Goal: Task Accomplishment & Management: Use online tool/utility

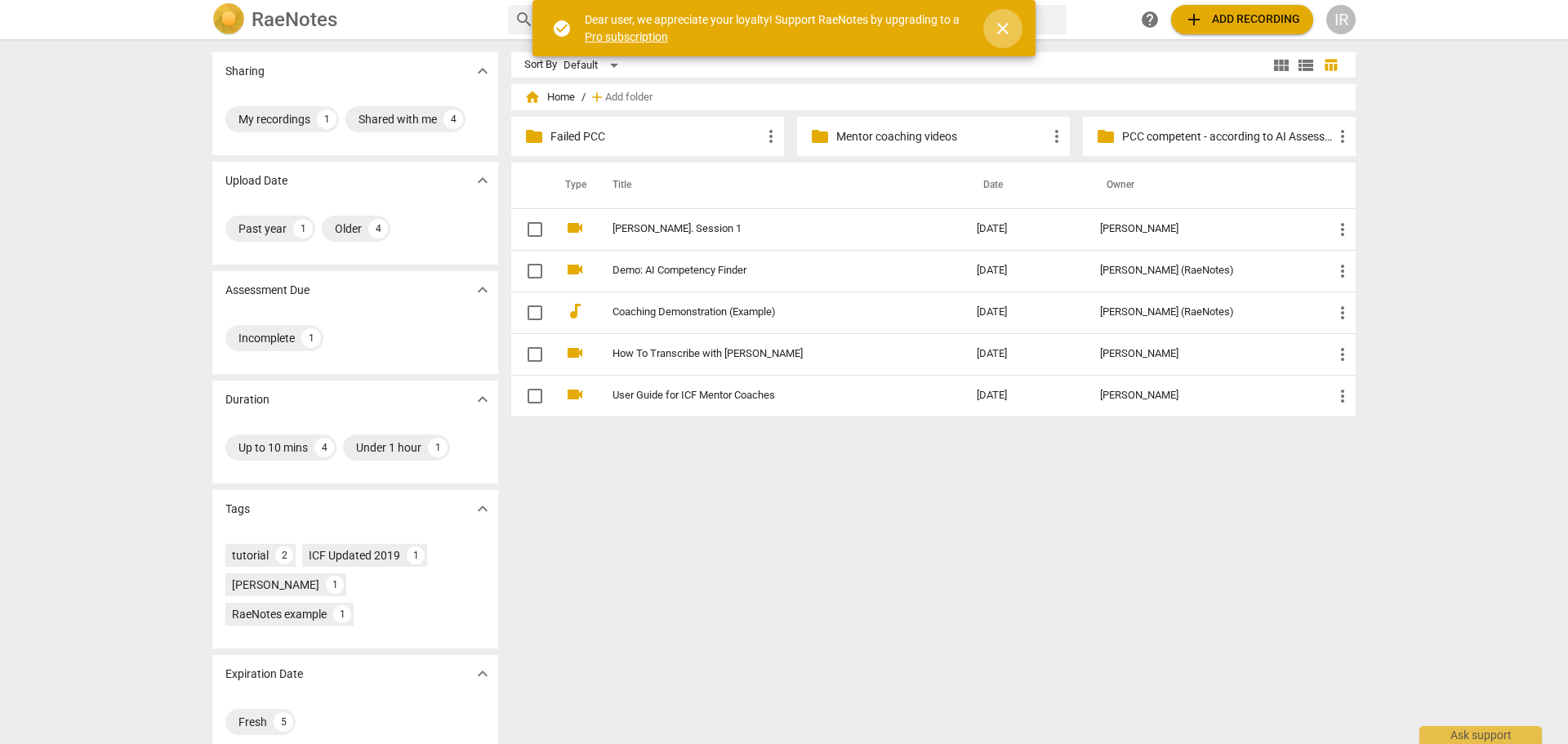
click at [1004, 26] on span "close" at bounding box center [1002, 28] width 19 height 19
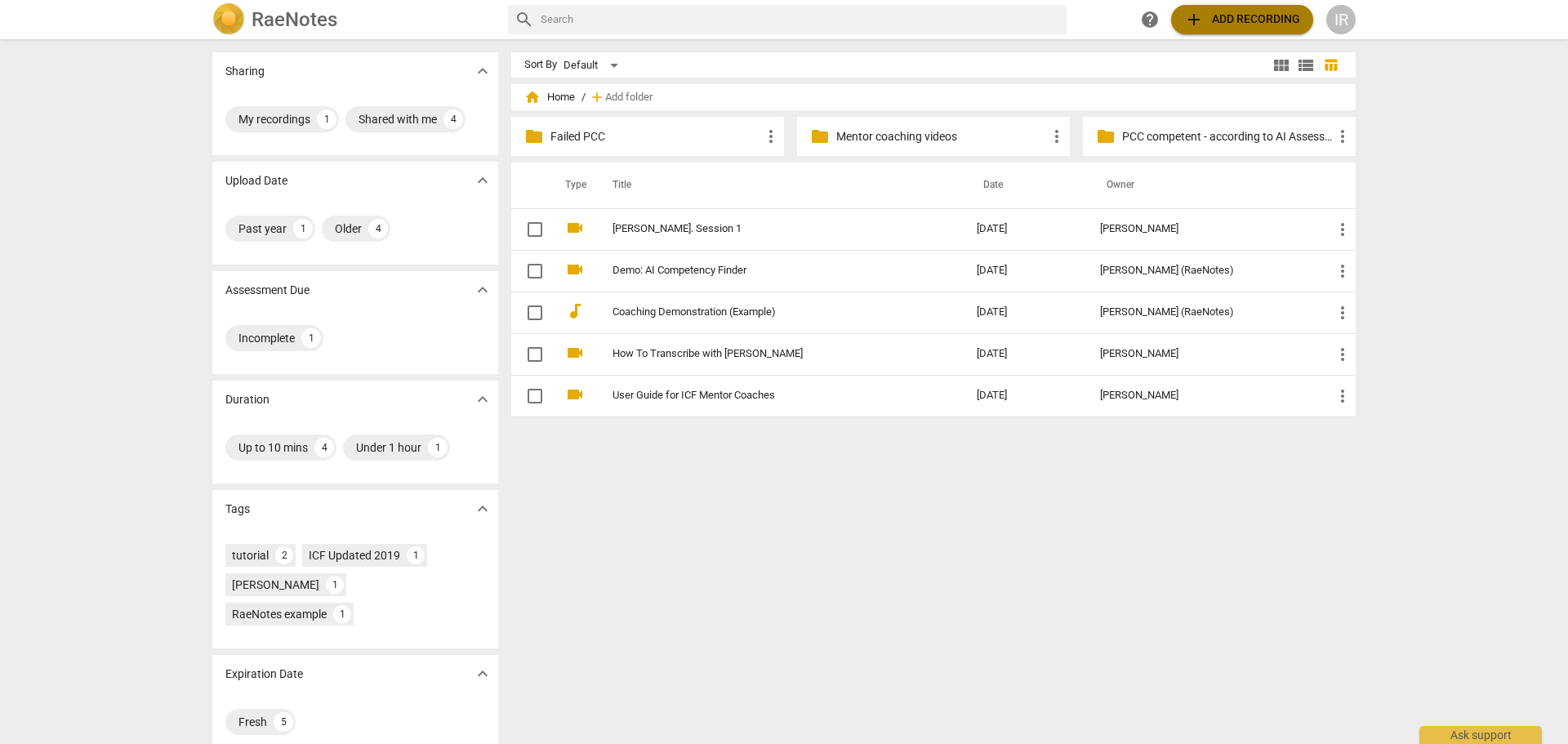
click at [1192, 16] on span "add" at bounding box center [1193, 19] width 19 height 19
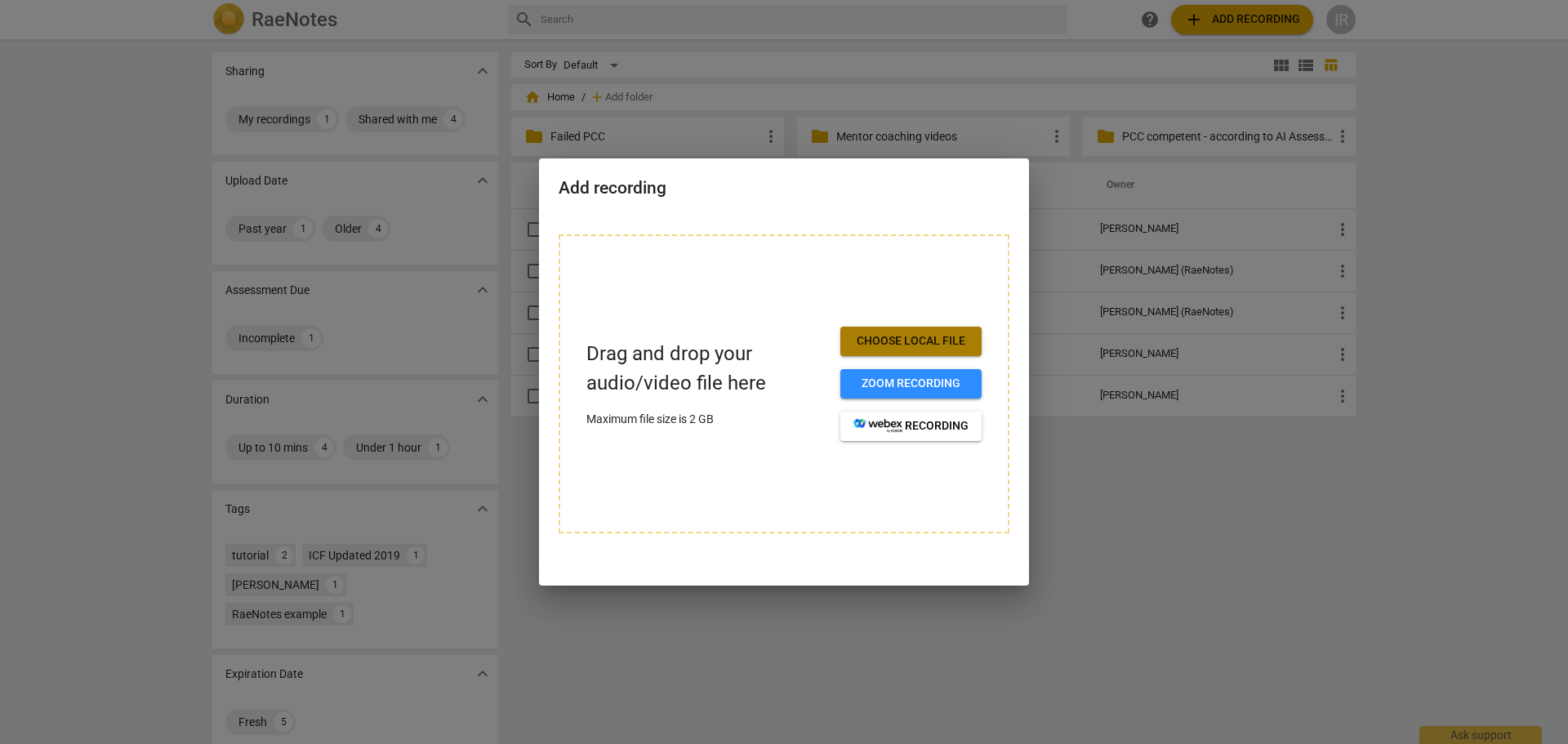
click at [880, 336] on span "Choose local file" at bounding box center [911, 341] width 115 height 17
click at [901, 339] on span "Choose local file" at bounding box center [911, 341] width 115 height 17
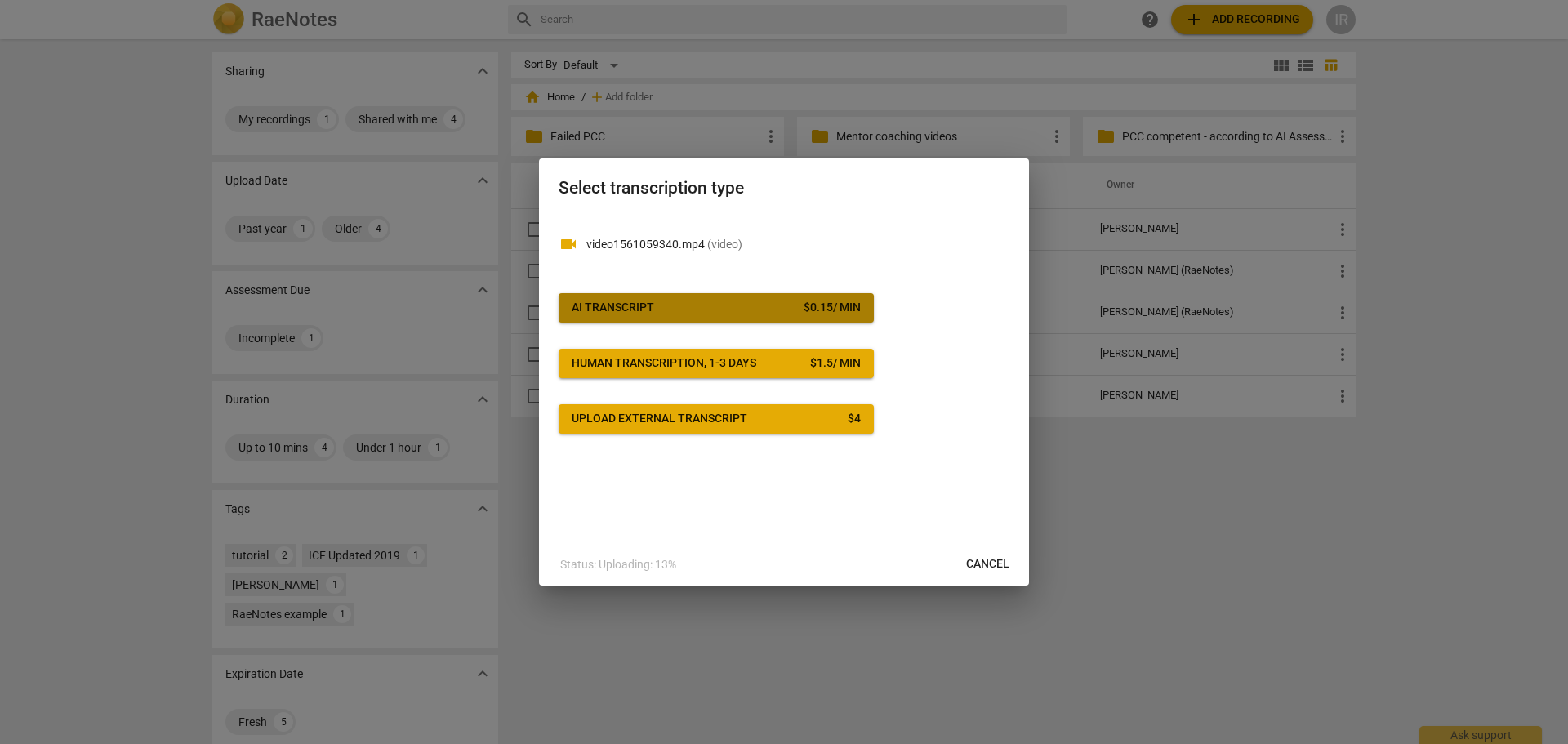
click at [631, 301] on div "AI Transcript" at bounding box center [612, 308] width 83 height 17
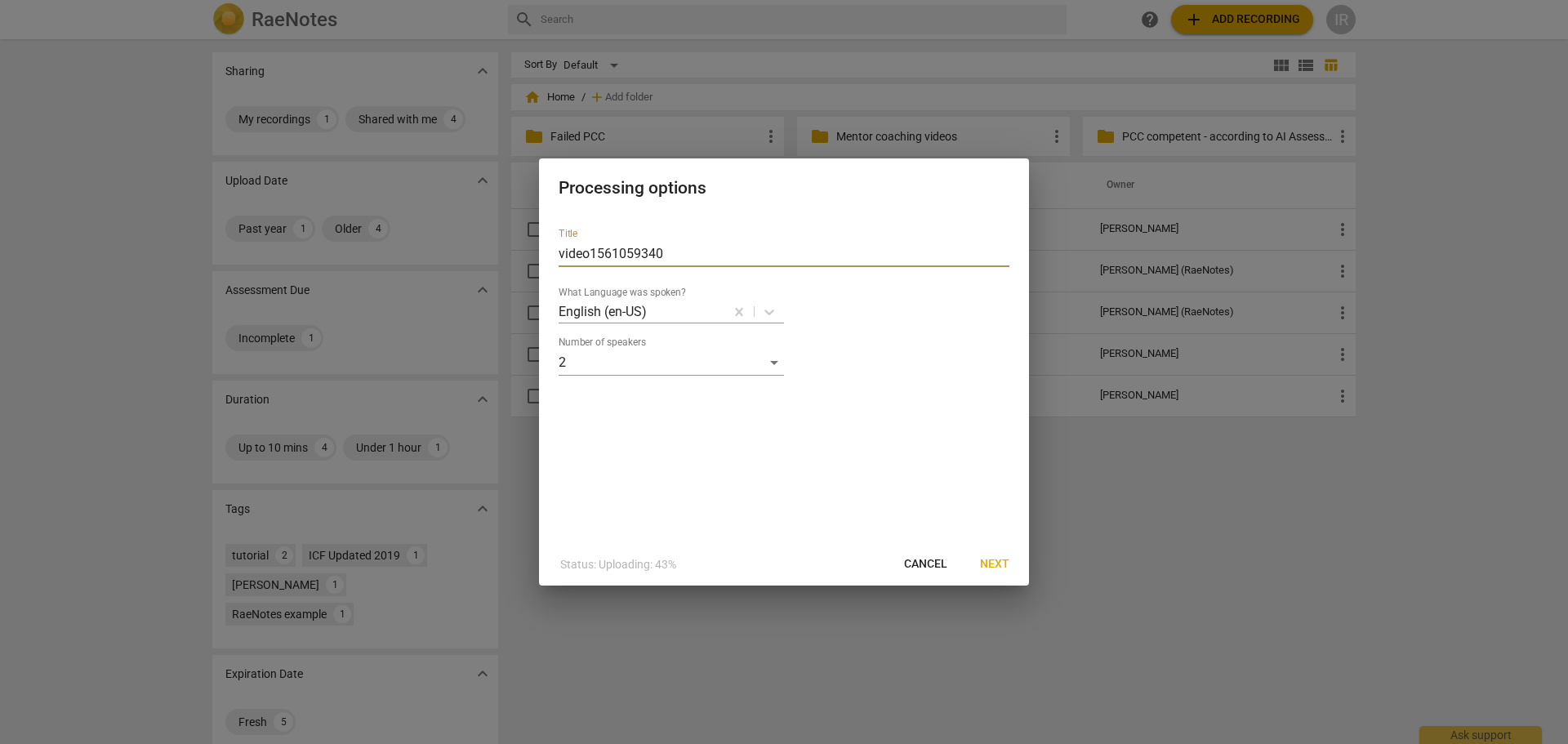
drag, startPoint x: 667, startPoint y: 250, endPoint x: 557, endPoint y: 252, distance: 110.0
click at [557, 252] on div "Title video1561059340 What Language was spoken? English (en-US) Number of speak…" at bounding box center [784, 379] width 490 height 328
type input "[PERSON_NAME] Session 4"
click at [989, 560] on span "Next" at bounding box center [995, 565] width 30 height 17
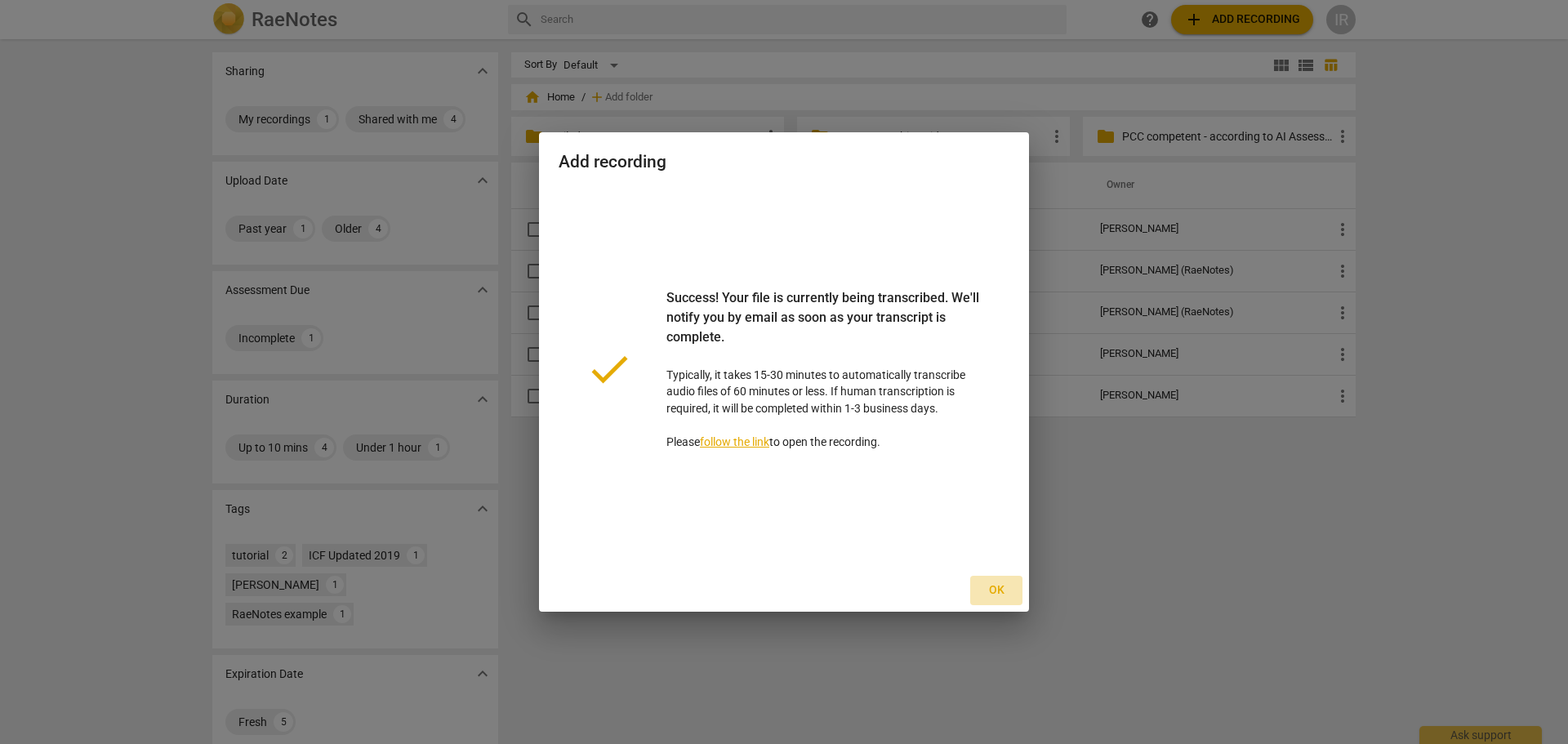
click at [997, 585] on span "Ok" at bounding box center [996, 591] width 26 height 17
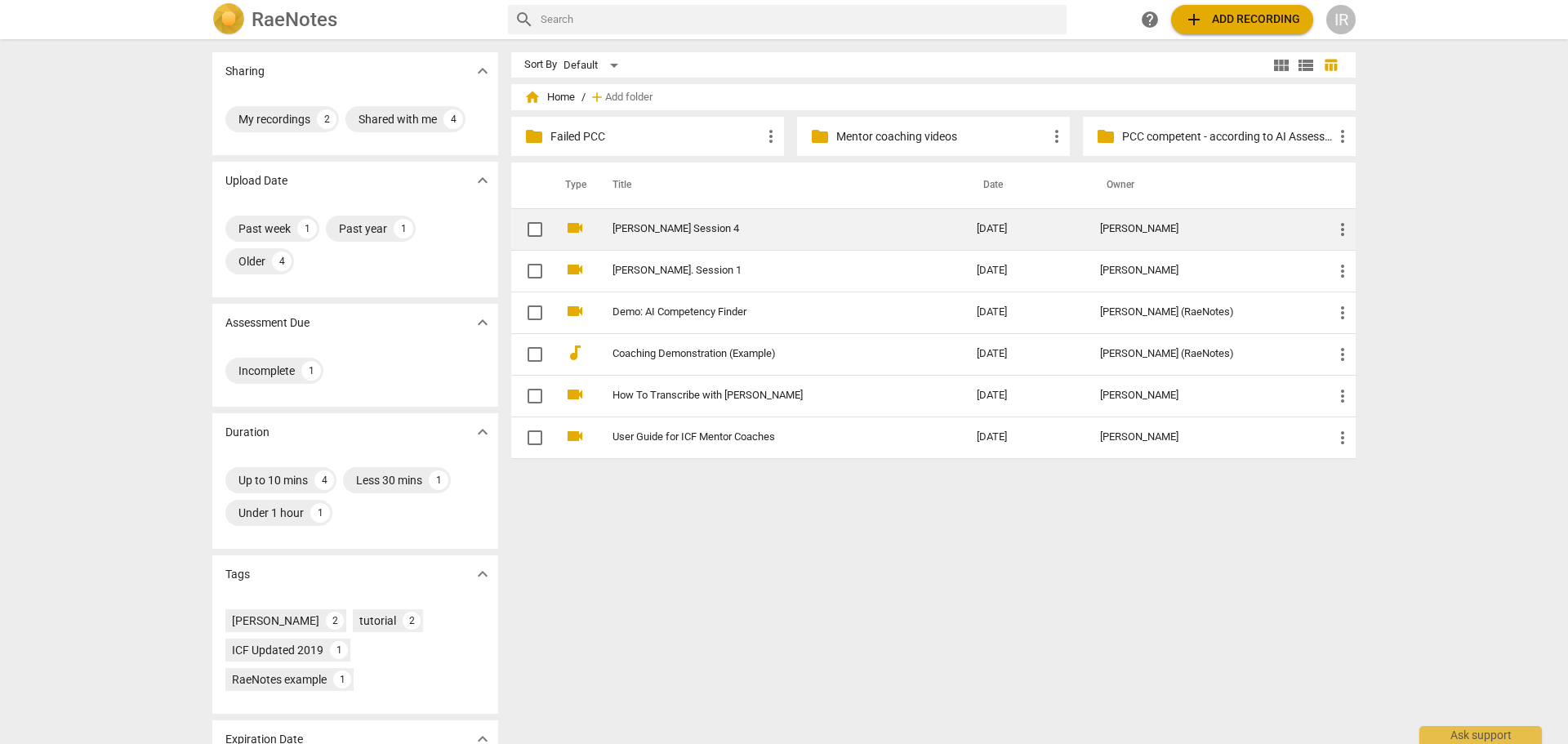
click at [644, 226] on link "[PERSON_NAME] Session 4" at bounding box center [765, 228] width 305 height 12
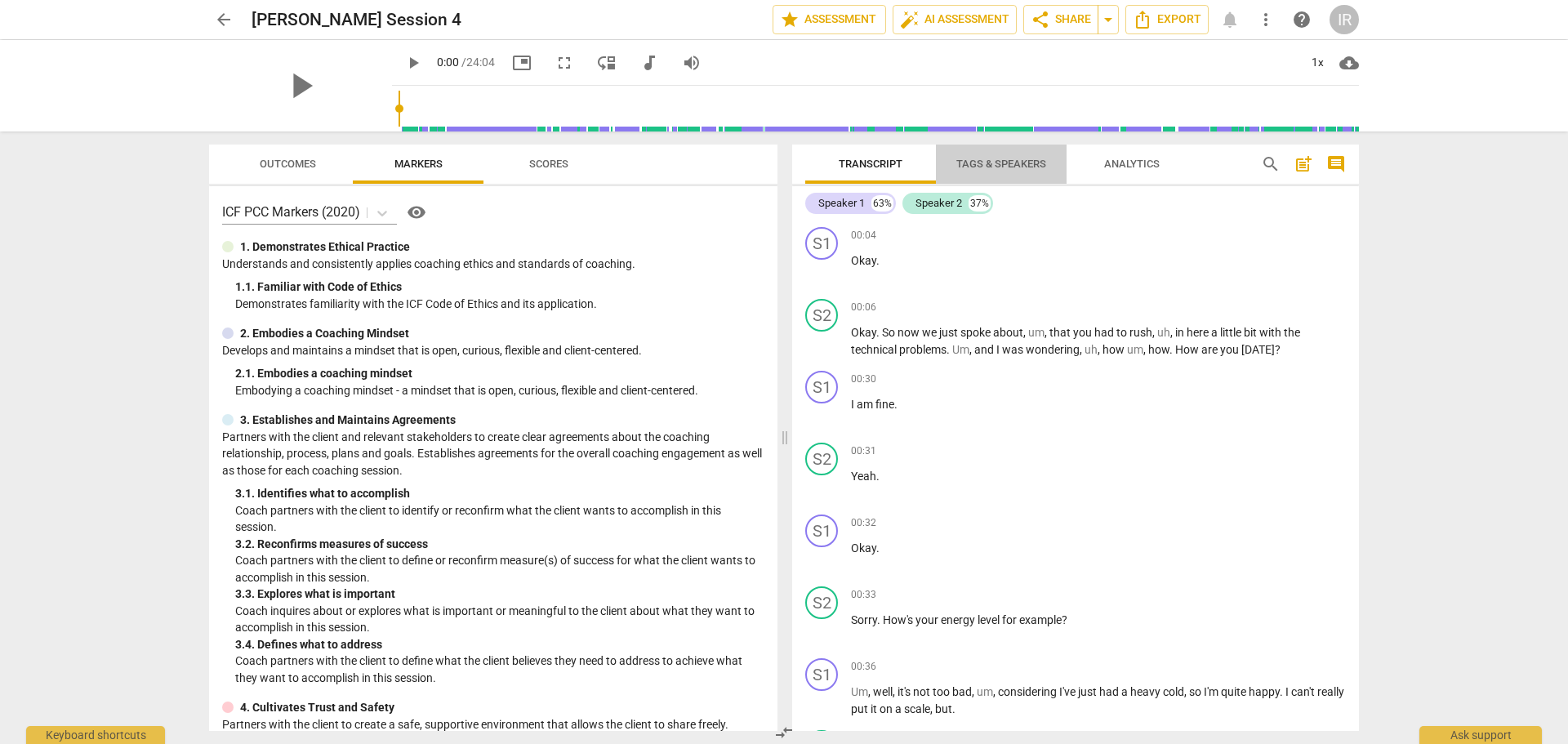
click at [975, 161] on span "Tags & Speakers" at bounding box center [1001, 163] width 90 height 12
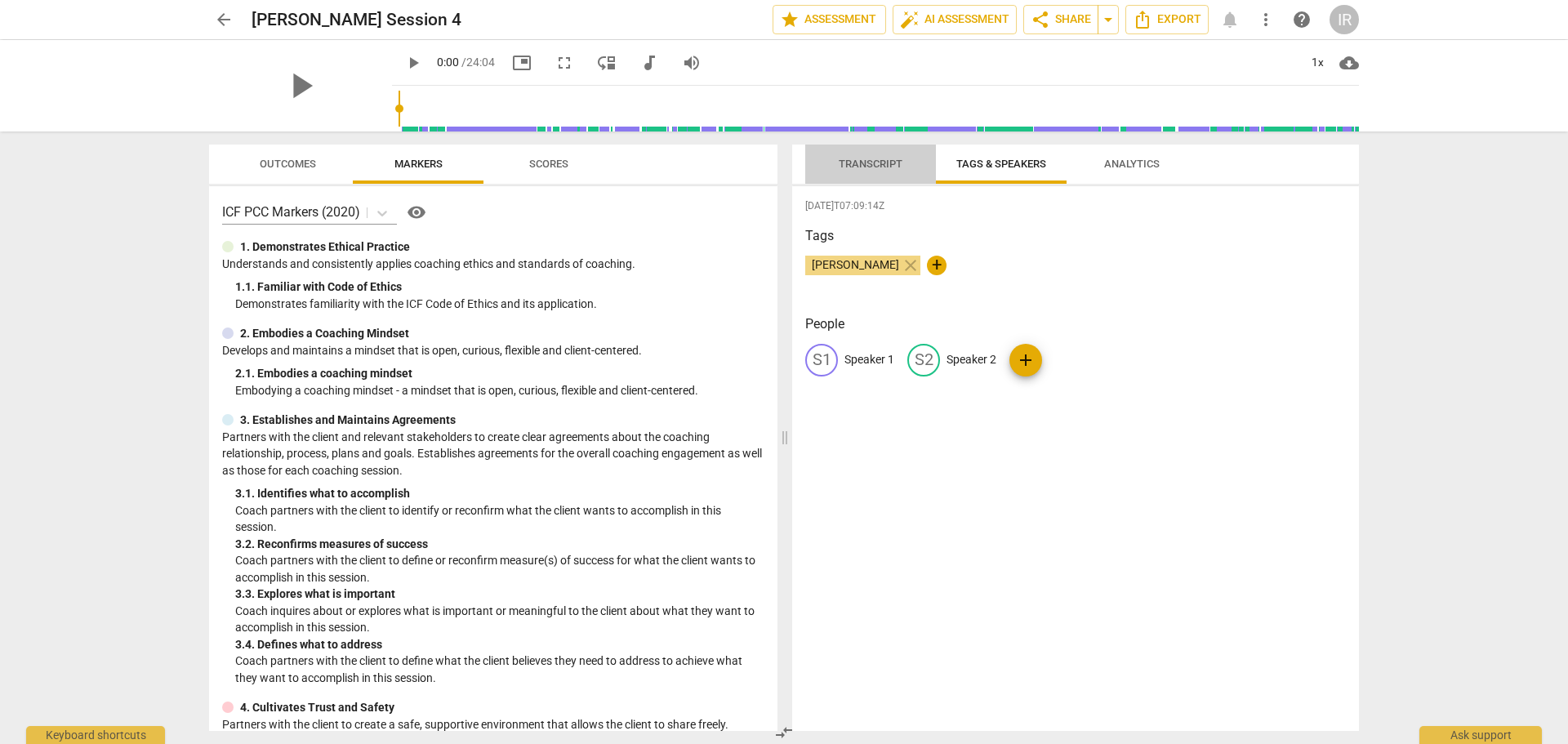
click at [876, 154] on span "Transcript" at bounding box center [870, 165] width 103 height 22
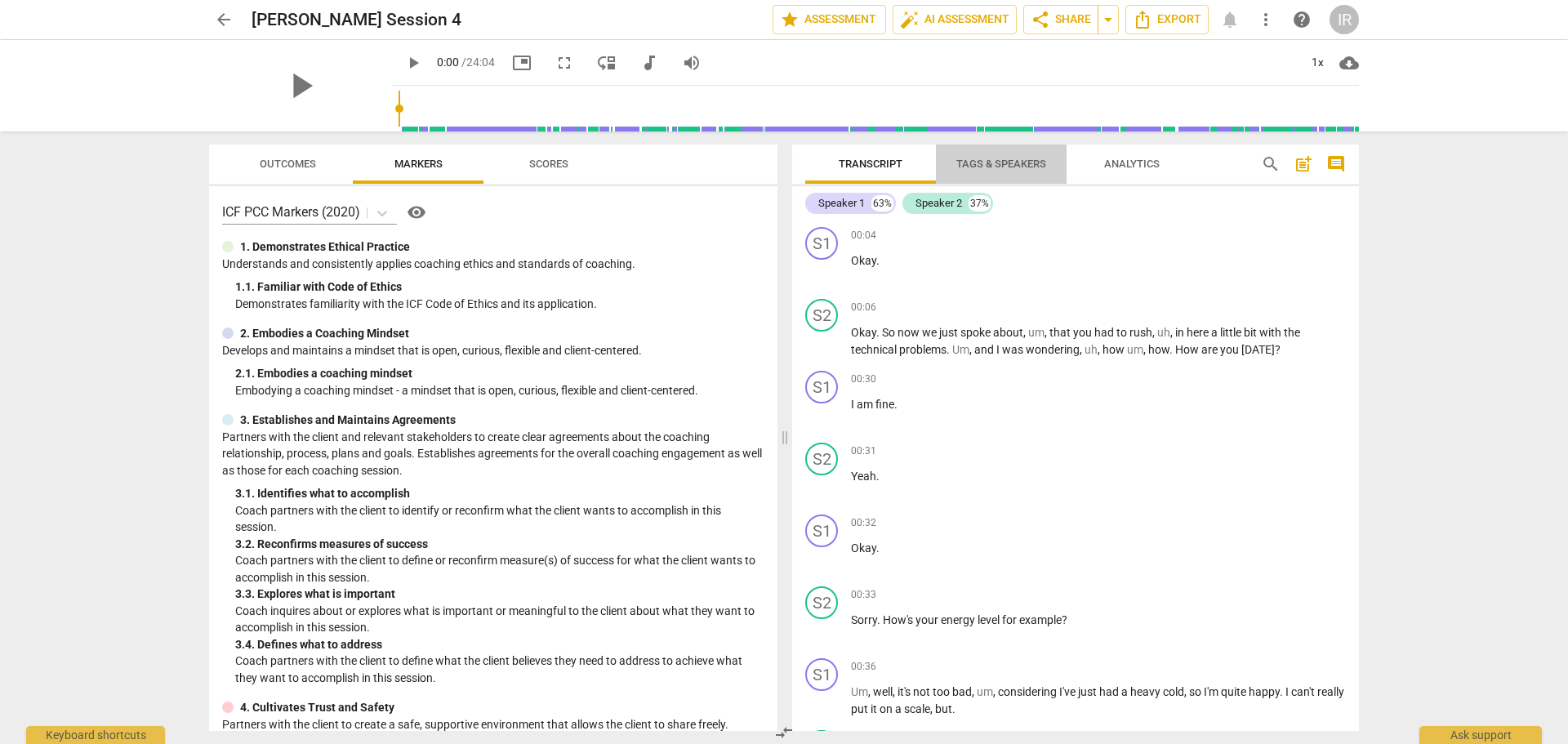
click at [974, 160] on span "Tags & Speakers" at bounding box center [1001, 163] width 90 height 12
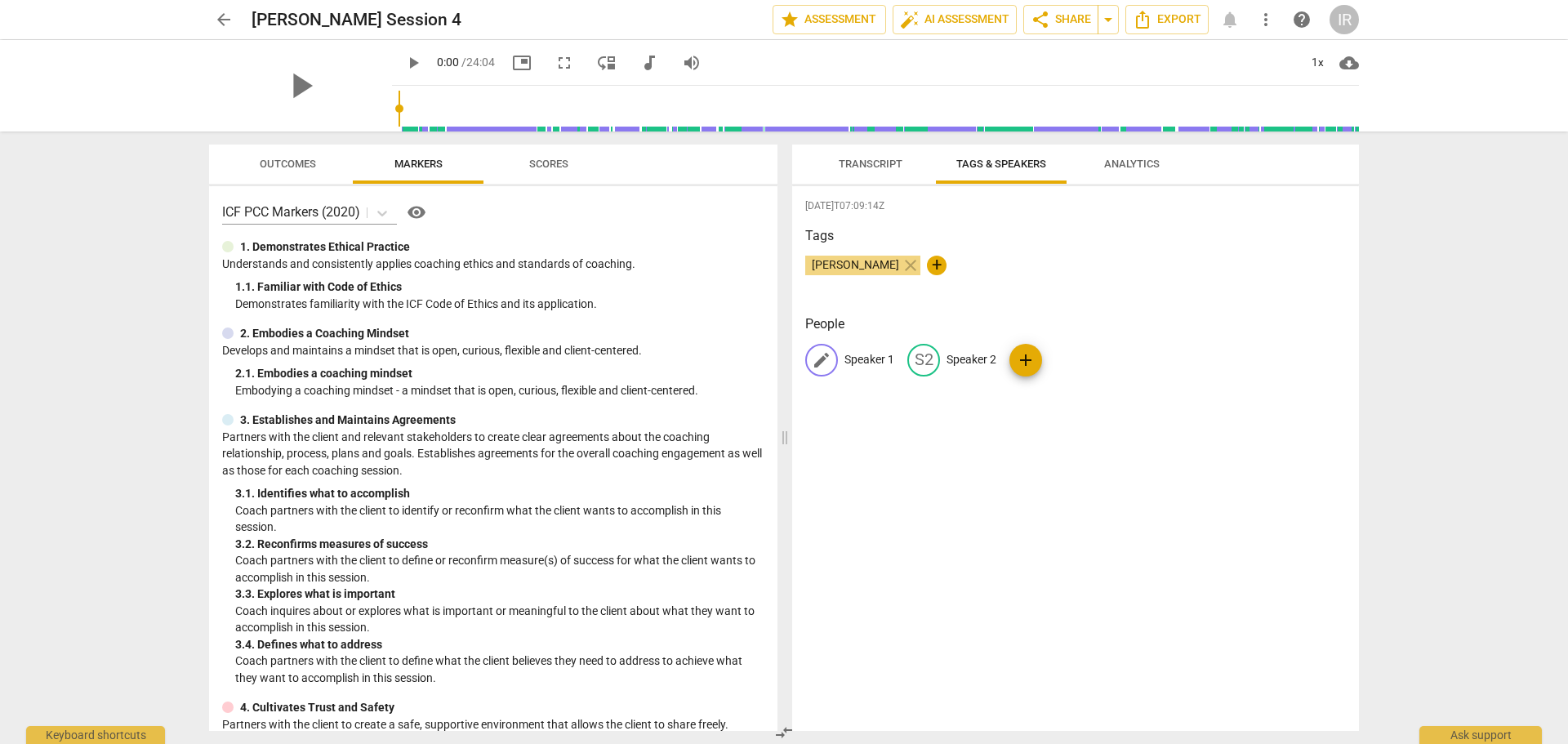
click at [857, 353] on p "Speaker 1" at bounding box center [870, 360] width 50 height 17
type input "[PERSON_NAME]"
click at [1073, 355] on p "Speaker 2" at bounding box center [1077, 360] width 50 height 17
click at [984, 358] on input "Ina" at bounding box center [1049, 360] width 131 height 26
type input "Coach [PERSON_NAME]"
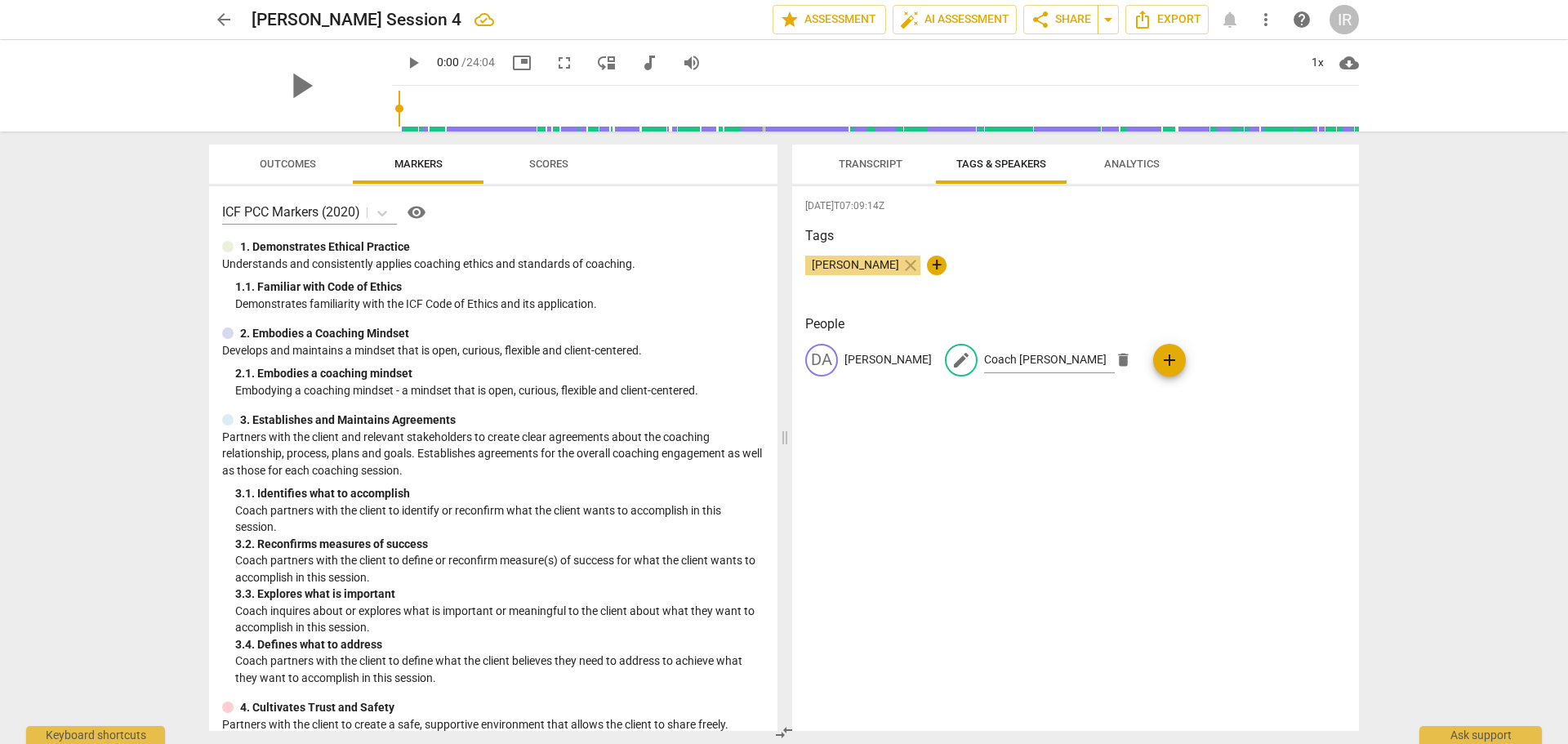
click at [942, 575] on div "[DATE]T07:09:14Z Tags [PERSON_NAME] close + People DA [PERSON_NAME] edit Coach …" at bounding box center [1075, 458] width 567 height 545
click at [922, 14] on span "auto_fix_high AI Assessment" at bounding box center [955, 19] width 109 height 19
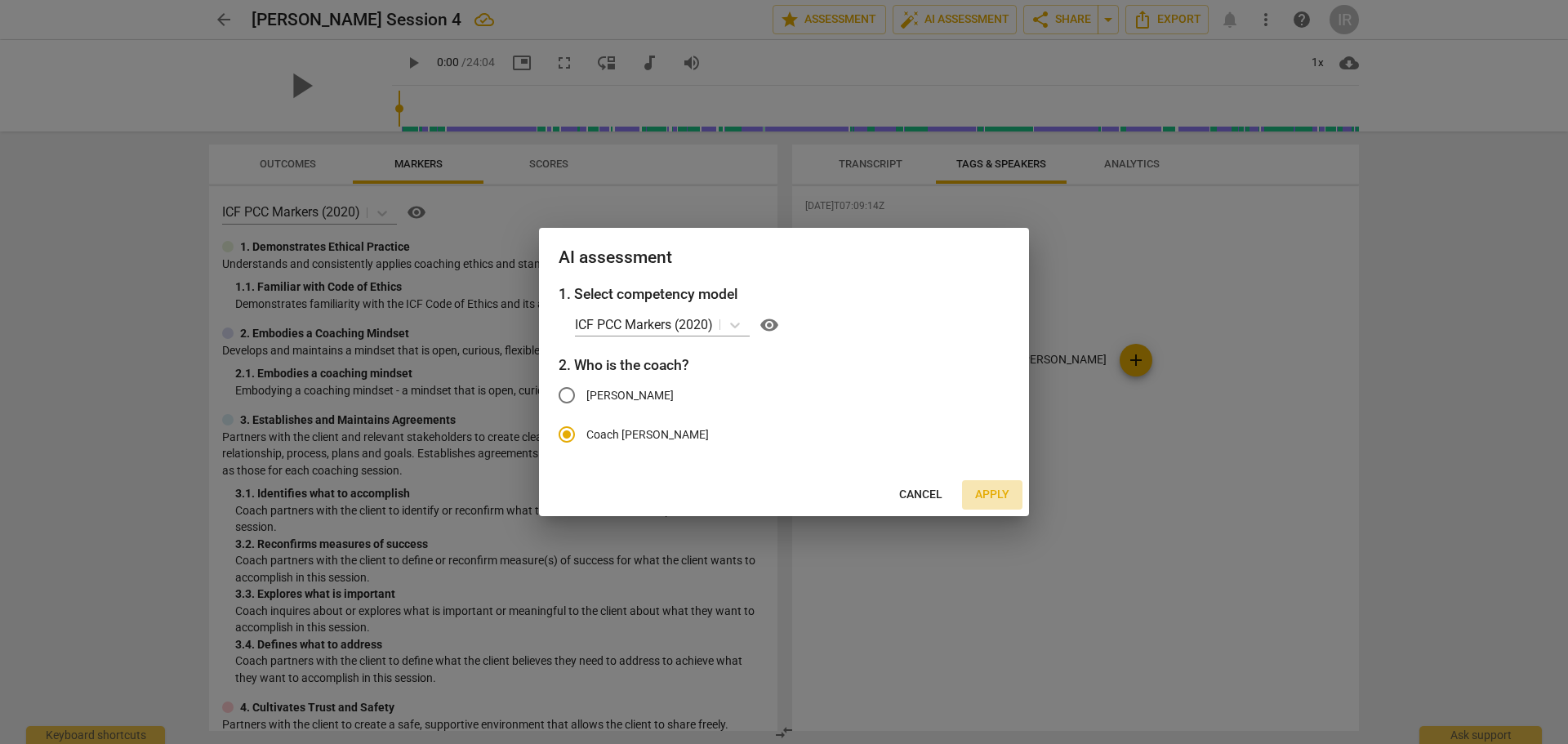
click at [989, 489] on span "Apply" at bounding box center [992, 495] width 34 height 17
